Goal: Obtain resource: Download file/media

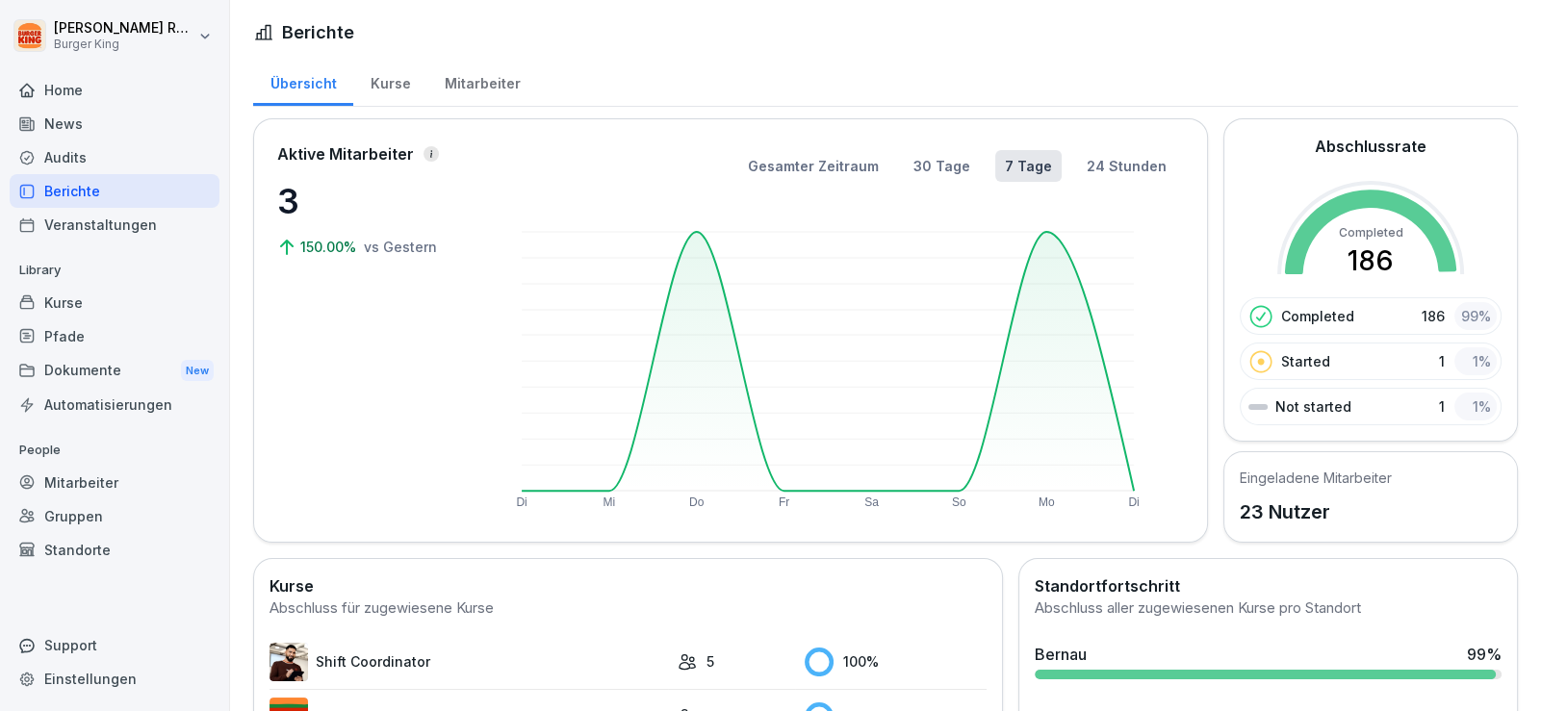
click at [91, 123] on div "News" at bounding box center [115, 124] width 210 height 34
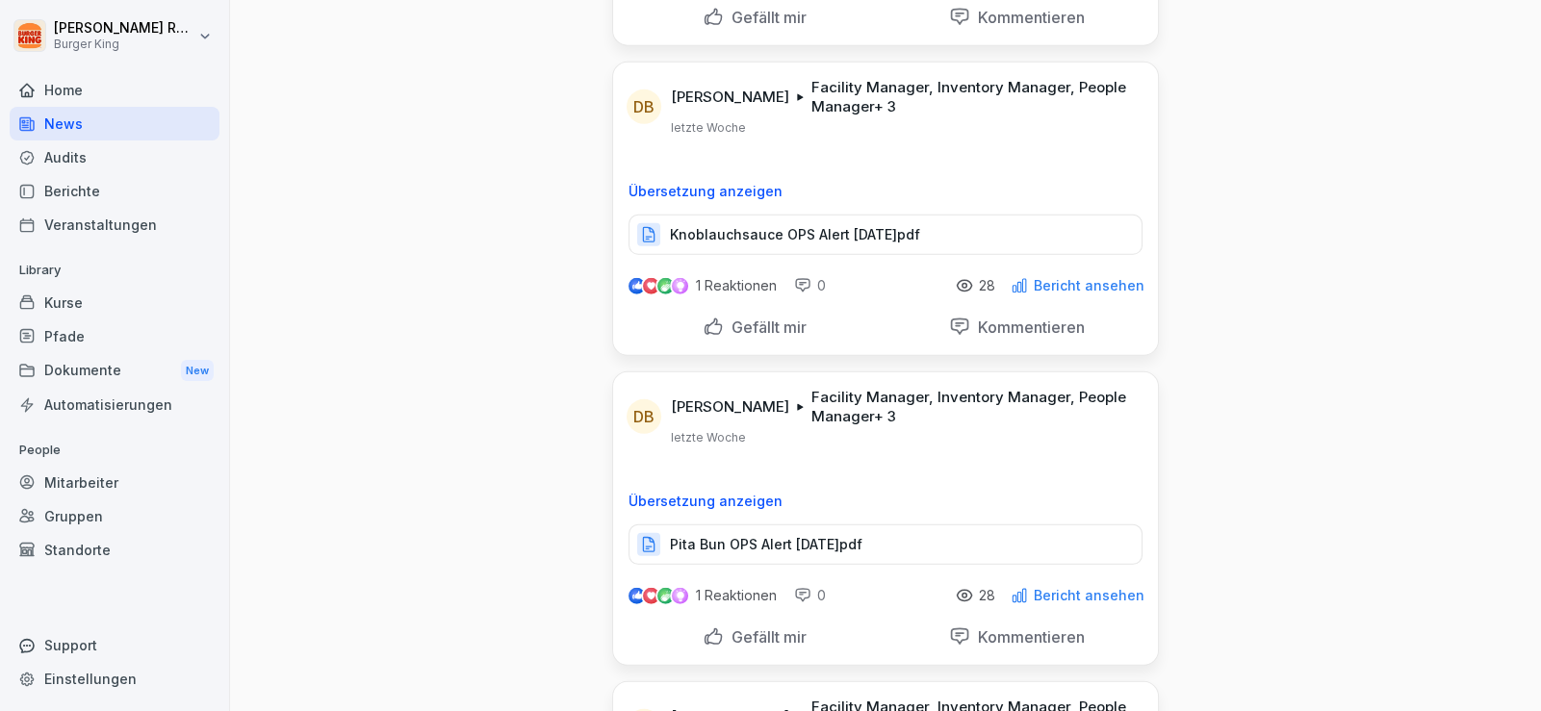
scroll to position [8678, 0]
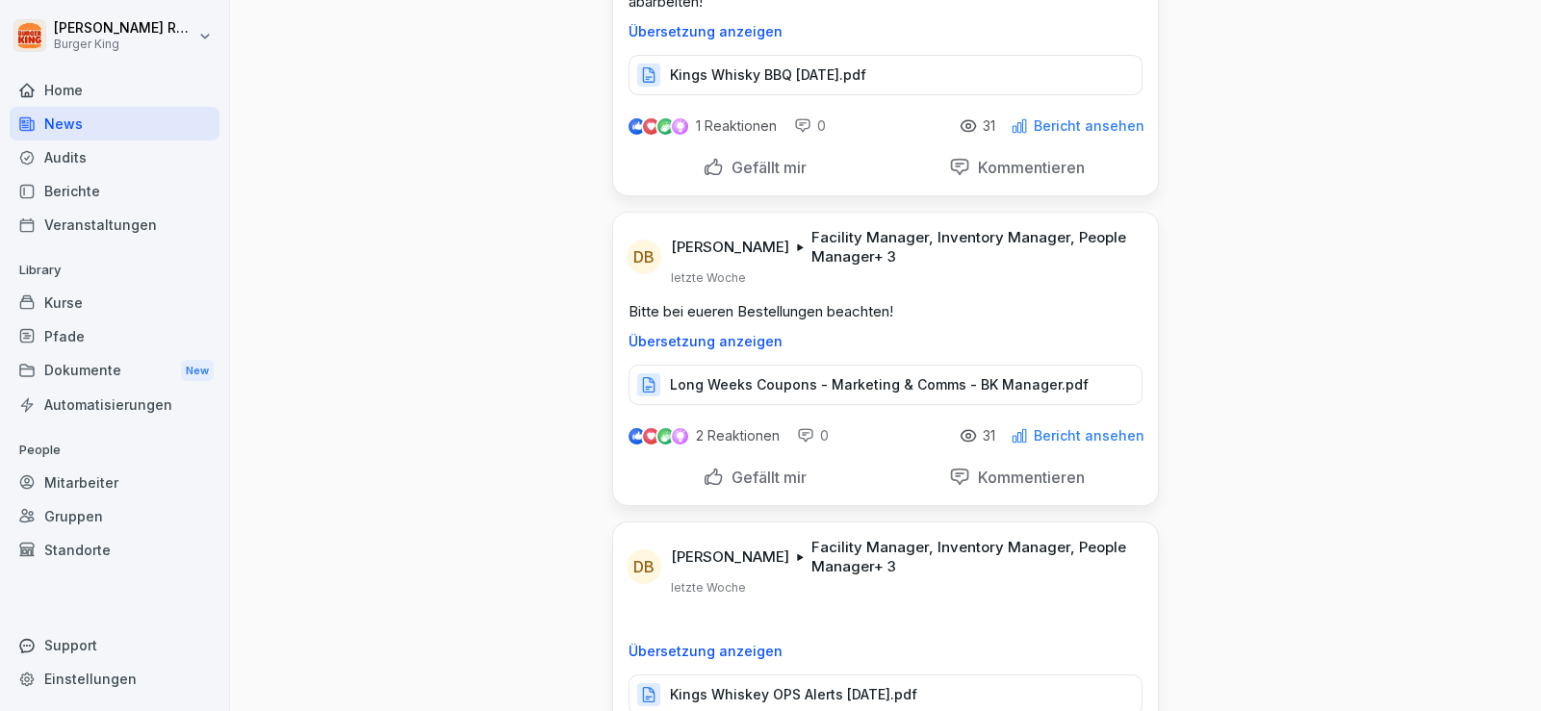
click at [962, 375] on p "Long Weeks Coupons - Marketing & Comms - BK Manager.pdf" at bounding box center [879, 384] width 419 height 19
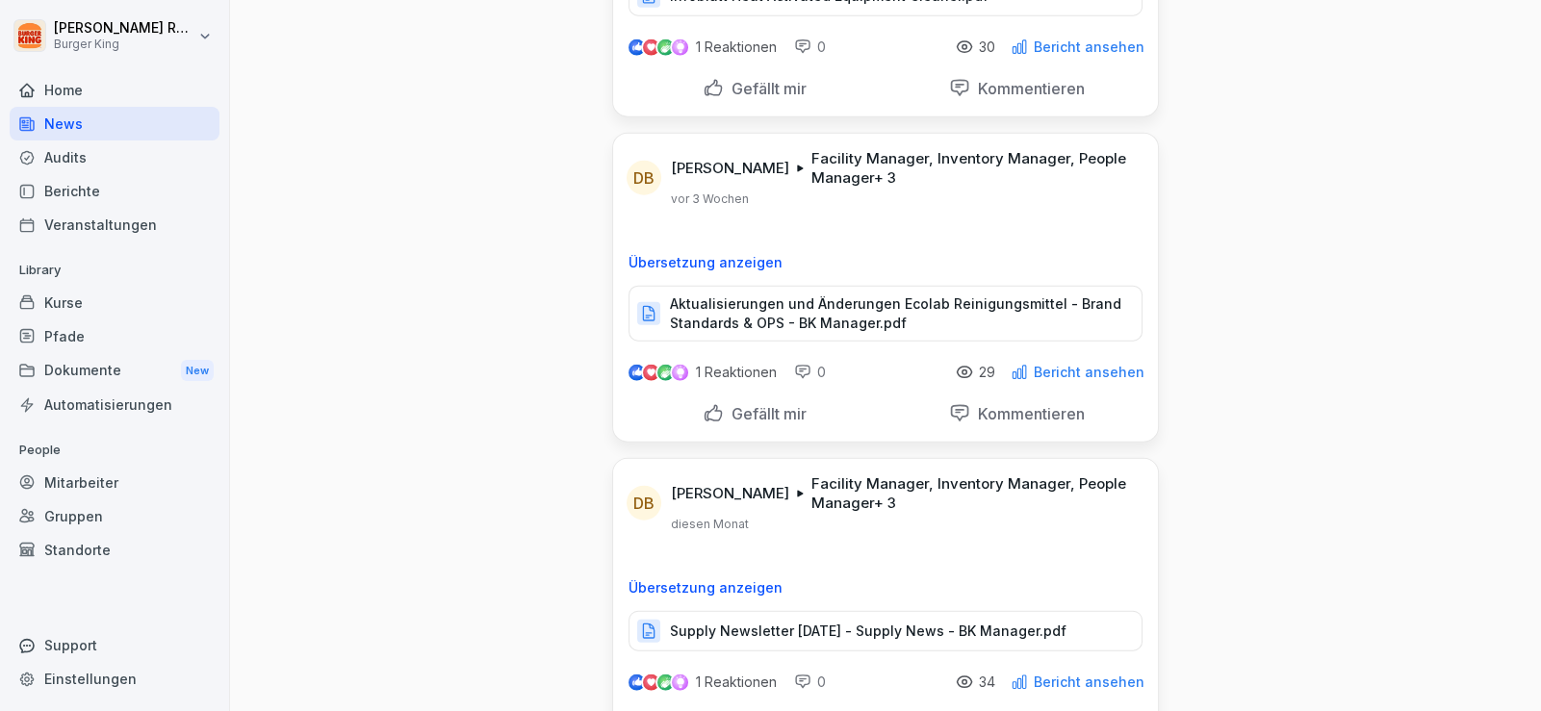
scroll to position [20924, 0]
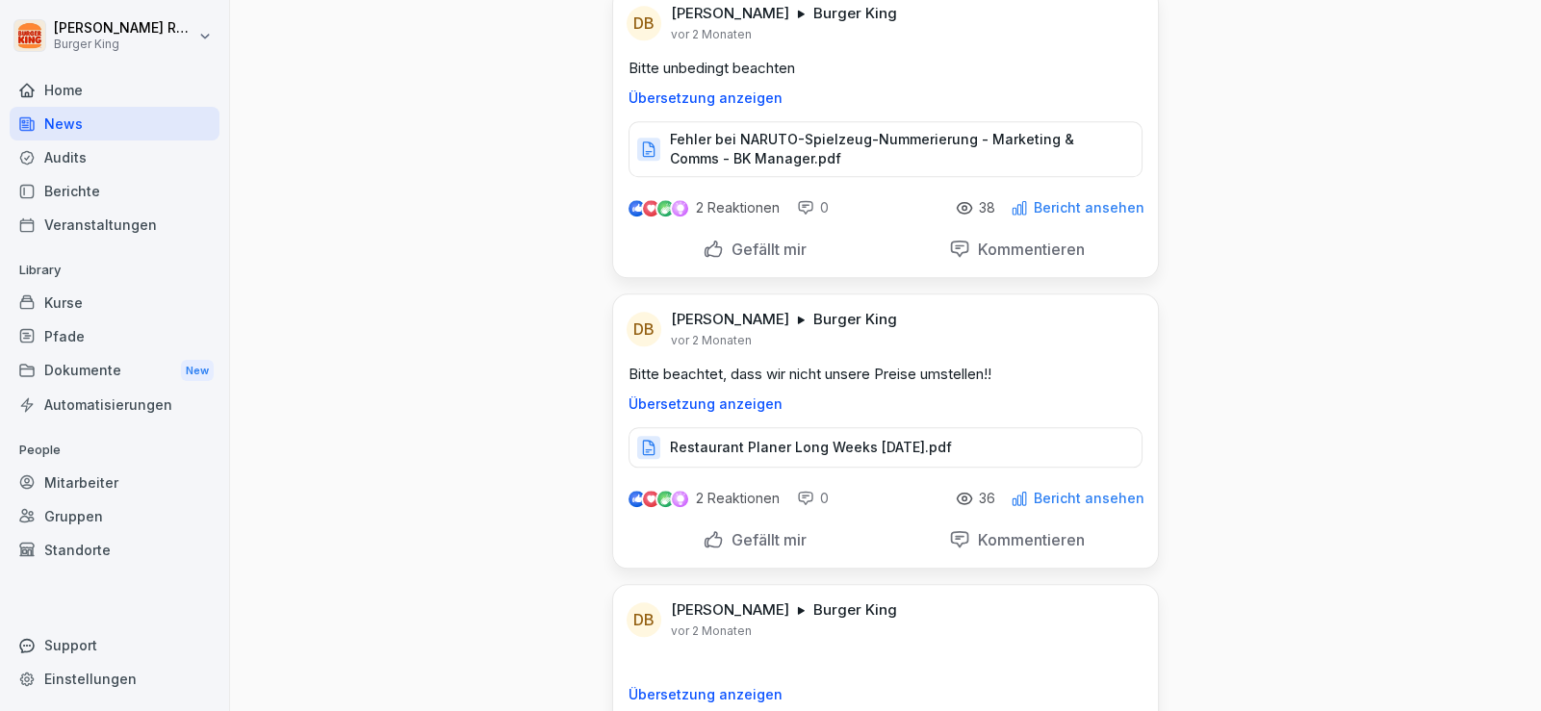
click at [711, 438] on p "Restaurant Planer Long Weeks [DATE].pdf" at bounding box center [811, 447] width 282 height 19
click at [110, 137] on div "Home News Audits Berichte Veranstaltungen" at bounding box center [115, 157] width 210 height 168
click at [59, 86] on div "Home" at bounding box center [115, 90] width 210 height 34
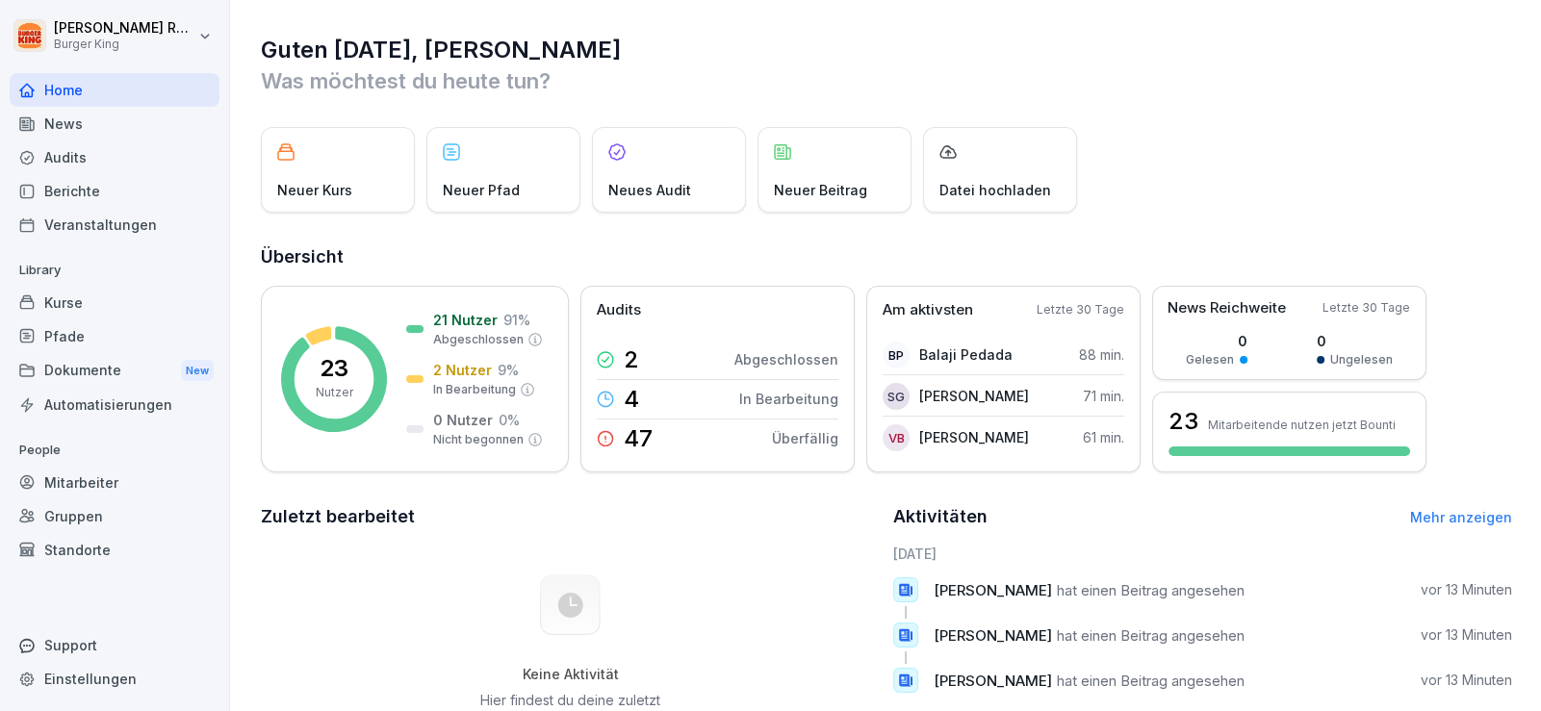
click at [63, 119] on div "News" at bounding box center [115, 124] width 210 height 34
